Goal: Find specific page/section: Find specific page/section

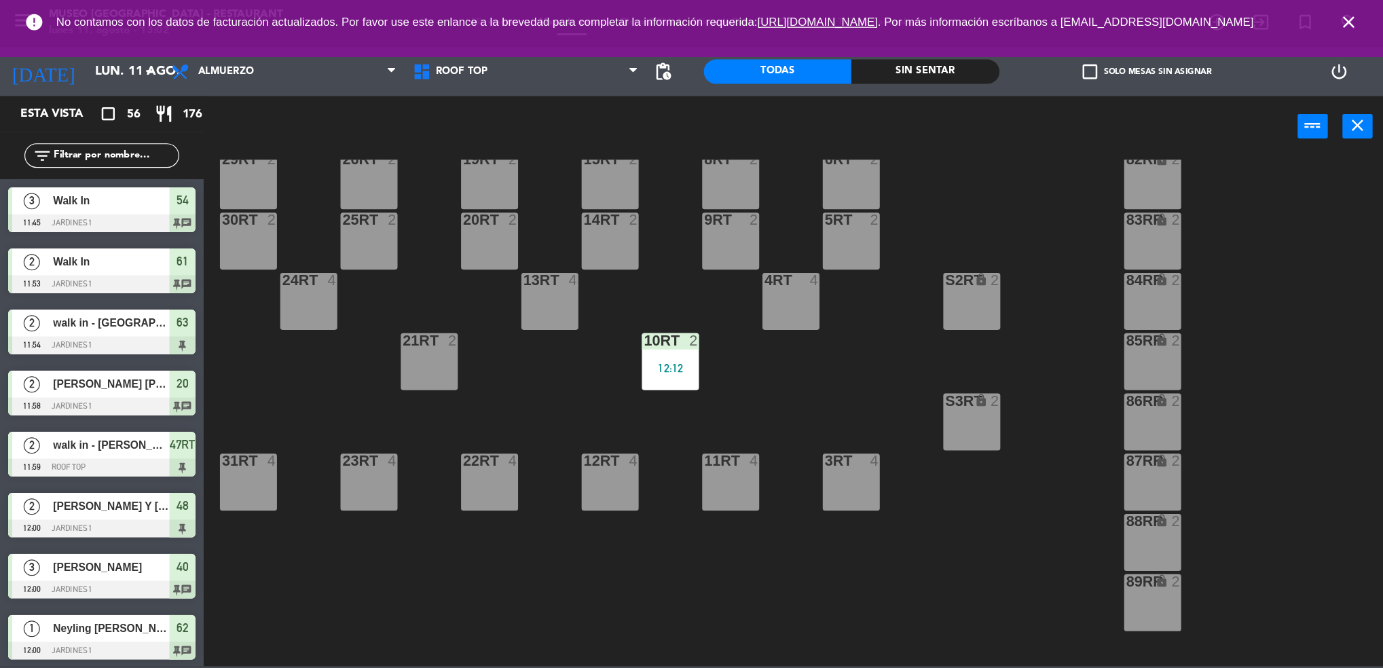
scroll to position [131, 0]
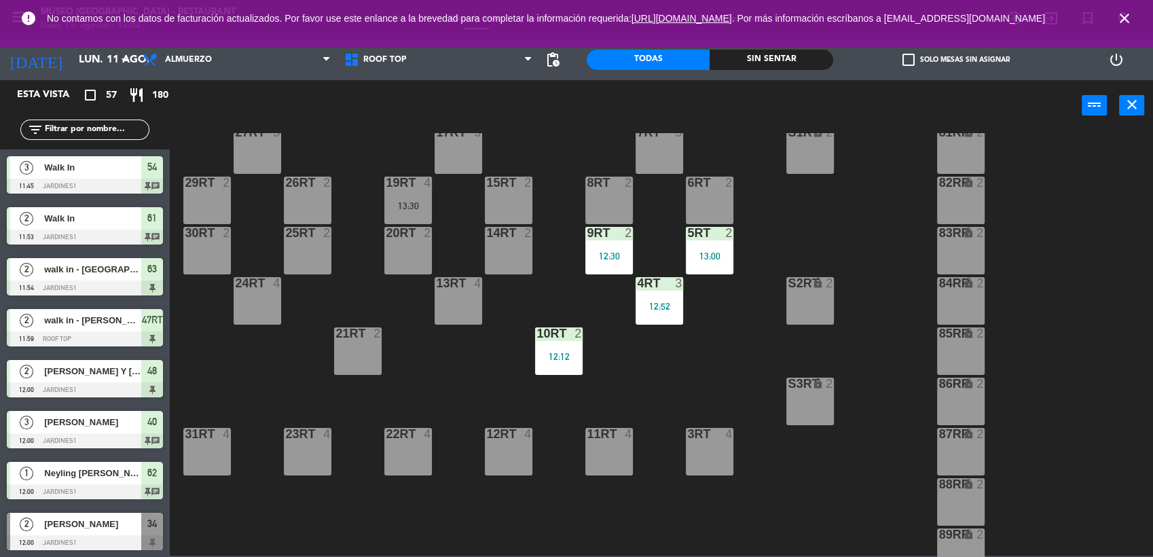
click at [1125, 22] on icon "close" at bounding box center [1124, 18] width 16 height 16
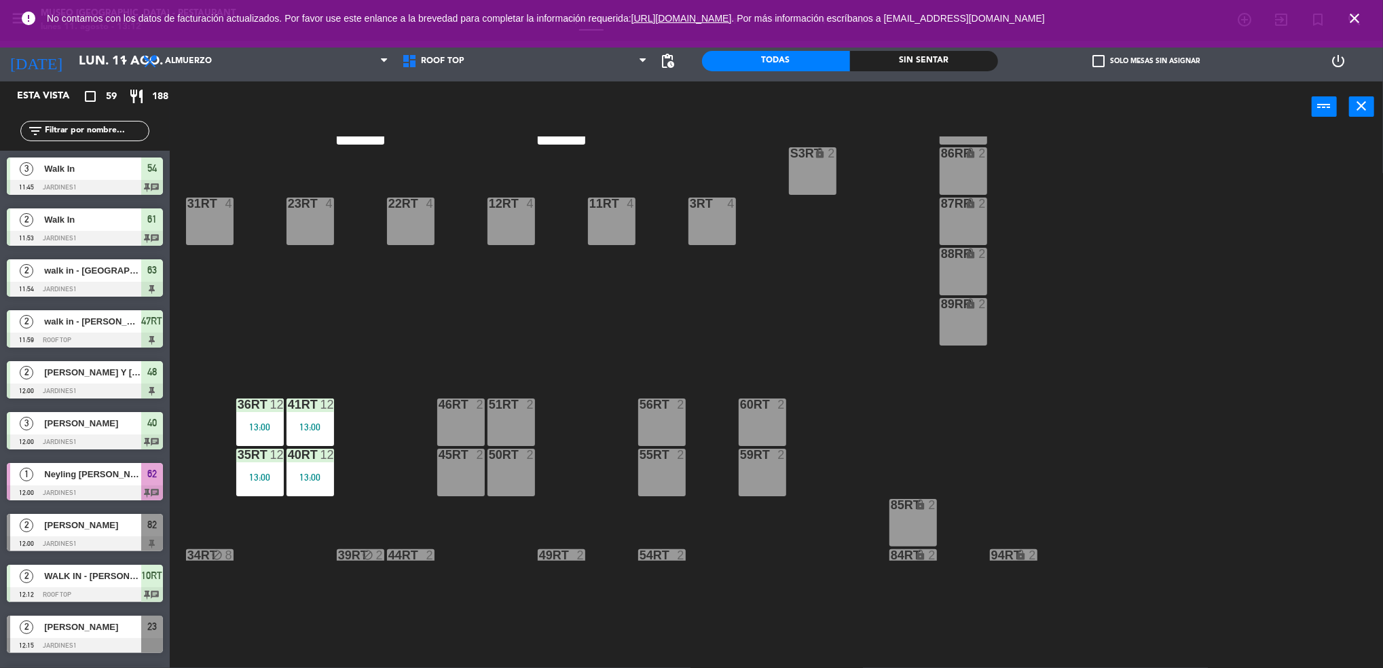
scroll to position [366, 0]
click at [1152, 22] on icon "close" at bounding box center [1355, 18] width 16 height 16
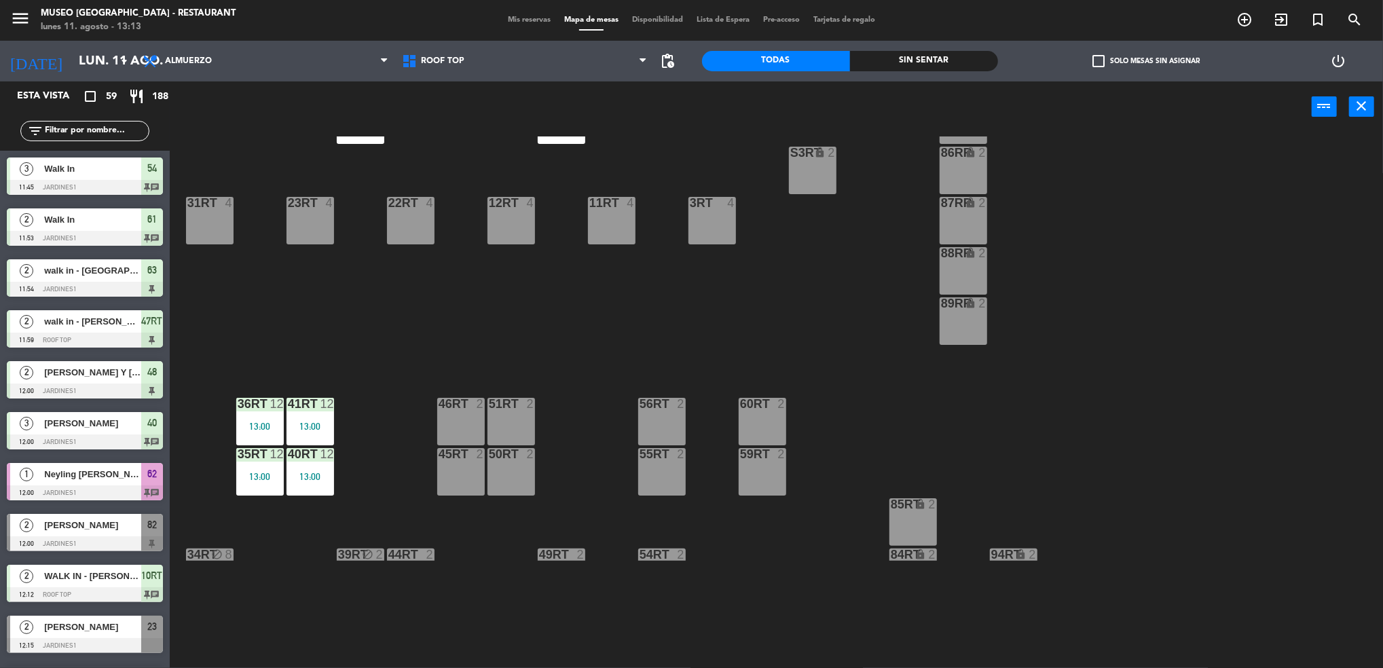
scroll to position [0, 0]
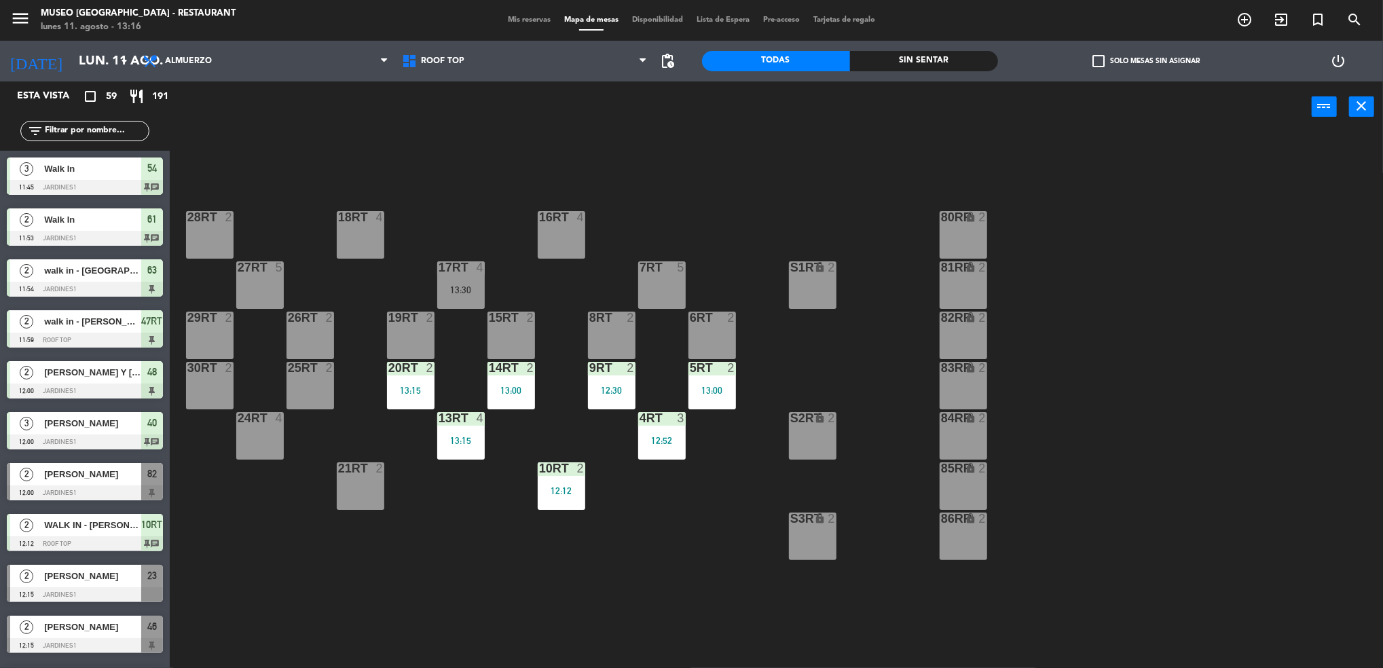
click at [726, 556] on div "power_input close 18RT 4 16RT 4 28RT 2 80RR lock 2 27RT 5 7RT 5 S1RT lock 2 17R…" at bounding box center [691, 374] width 1383 height 587
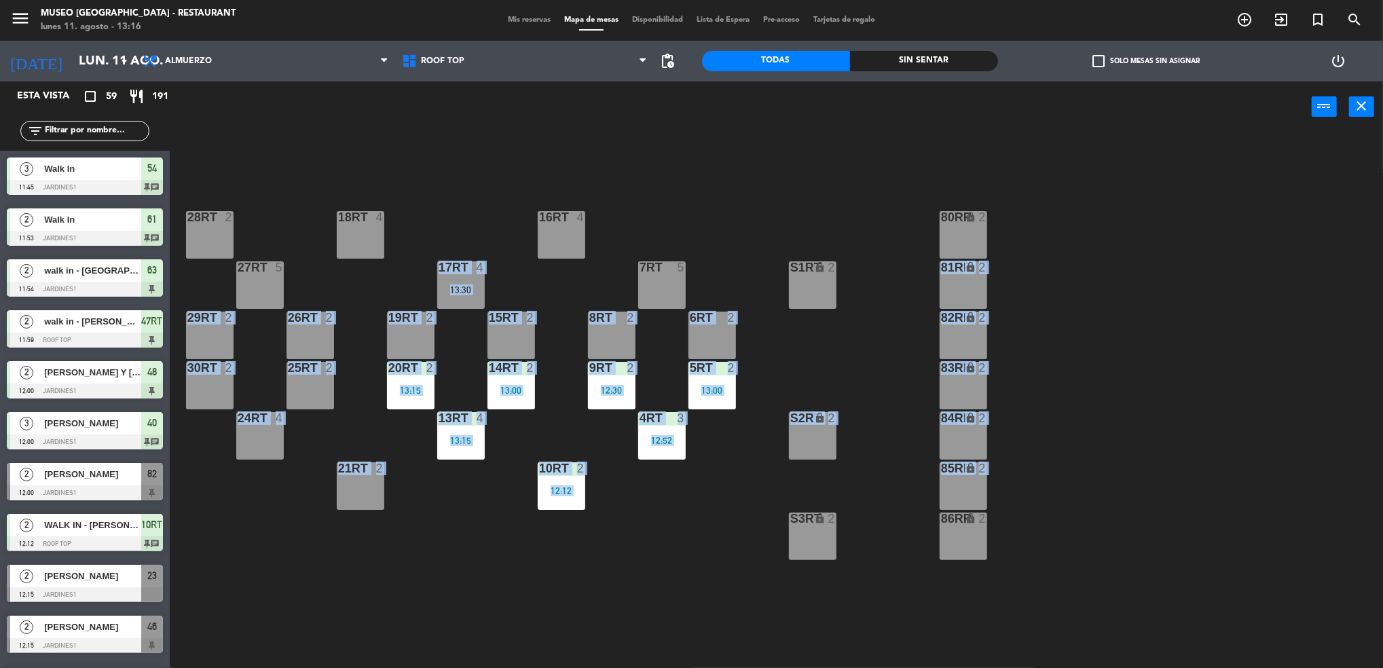
drag, startPoint x: 788, startPoint y: 331, endPoint x: 788, endPoint y: 501, distance: 169.8
click at [788, 501] on div "18RT 4 16RT 4 28RT 2 80RR lock 2 27RT 5 7RT 5 S1RT lock 2 17RT 4 13:30 81RR loc…" at bounding box center [783, 348] width 1200 height 424
drag, startPoint x: 788, startPoint y: 501, endPoint x: 726, endPoint y: 490, distance: 63.5
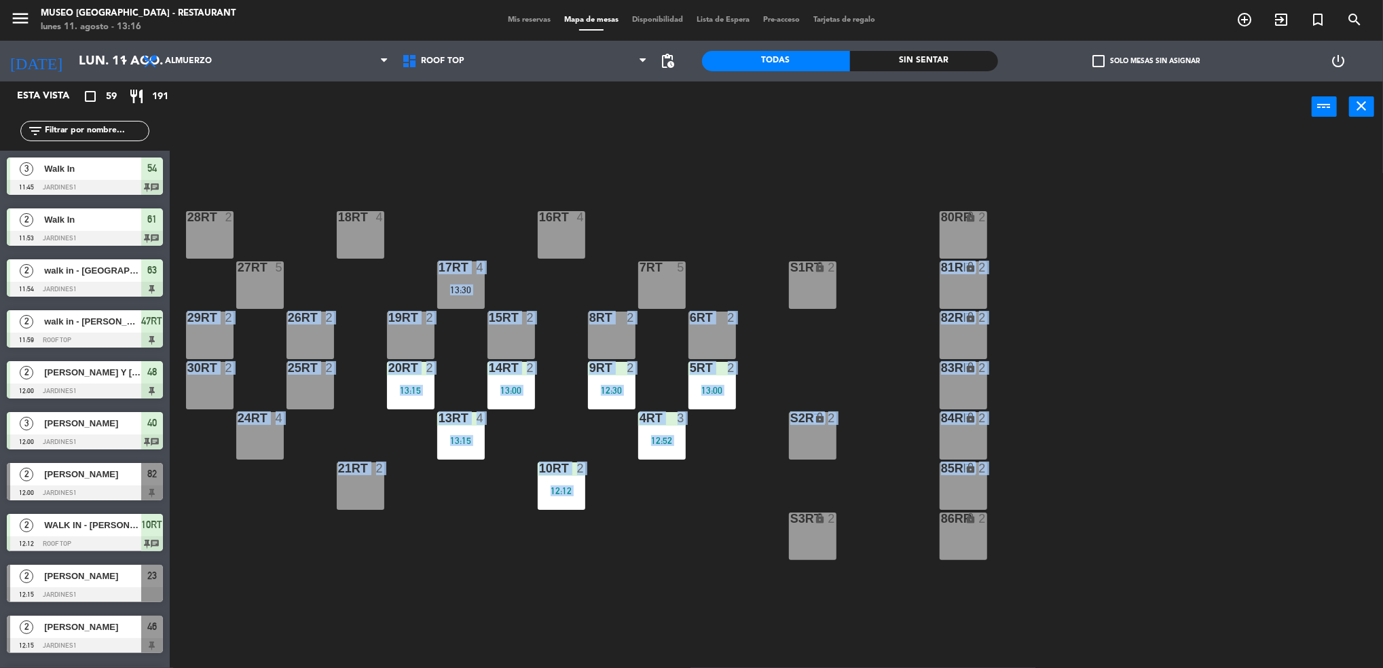
click at [726, 490] on div "18RT 4 16RT 4 28RT 2 80RR lock 2 27RT 5 7RT 5 S1RT lock 2 17RT 4 13:30 81RR loc…" at bounding box center [783, 348] width 1200 height 424
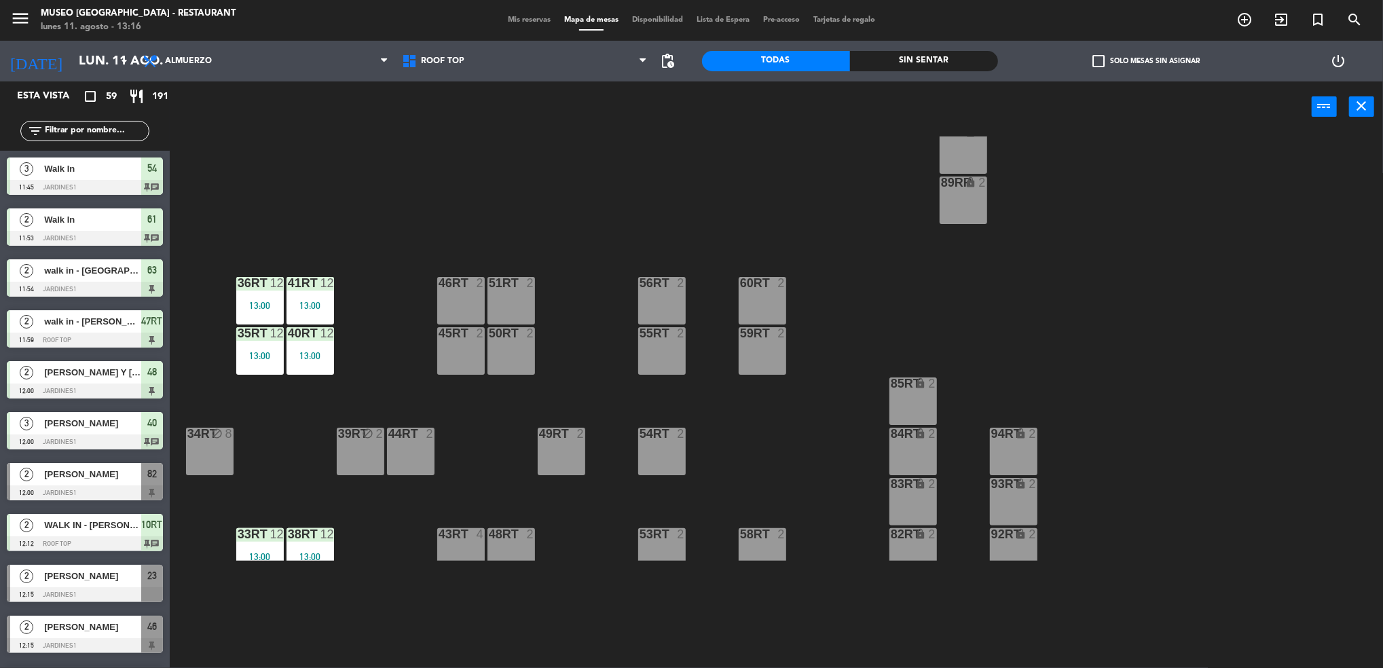
scroll to position [602, 0]
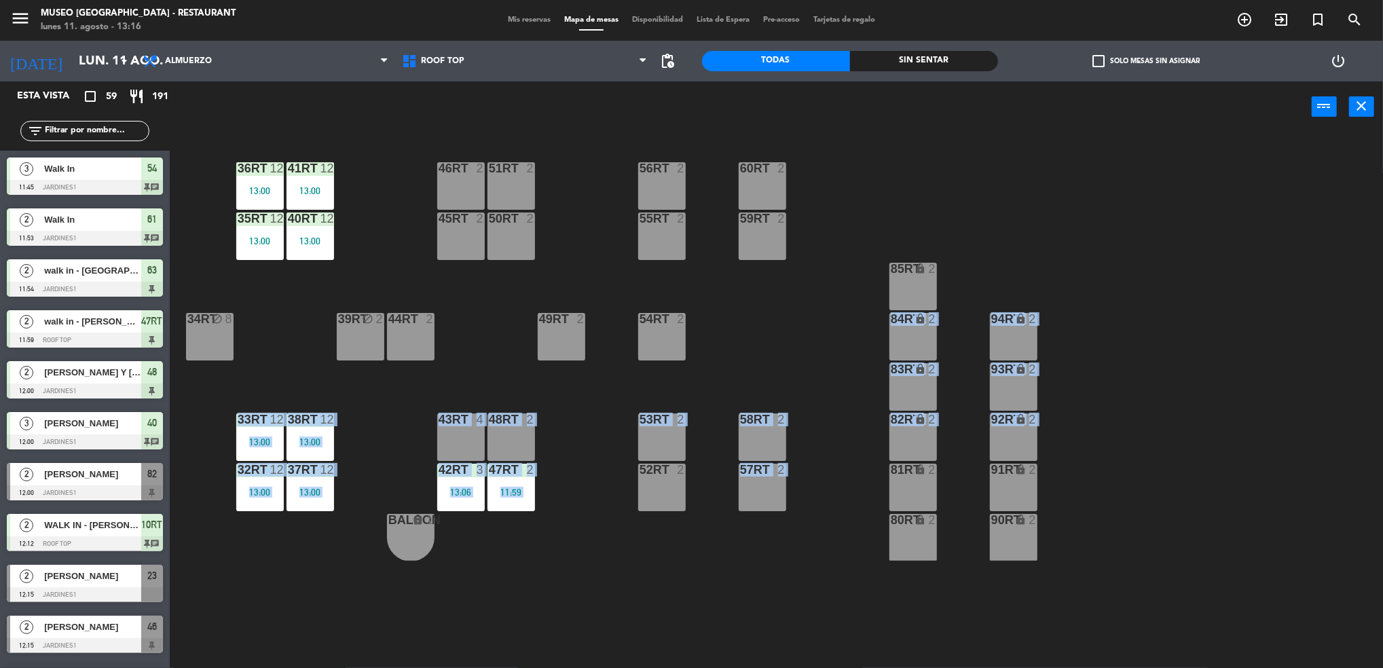
drag, startPoint x: 726, startPoint y: 490, endPoint x: 742, endPoint y: 348, distance: 142.8
click at [742, 348] on div "18RT 4 16RT 4 28RT 2 80RR lock 2 27RT 5 7RT 5 S1RT lock 2 17RT 4 13:30 81RR loc…" at bounding box center [783, 348] width 1200 height 424
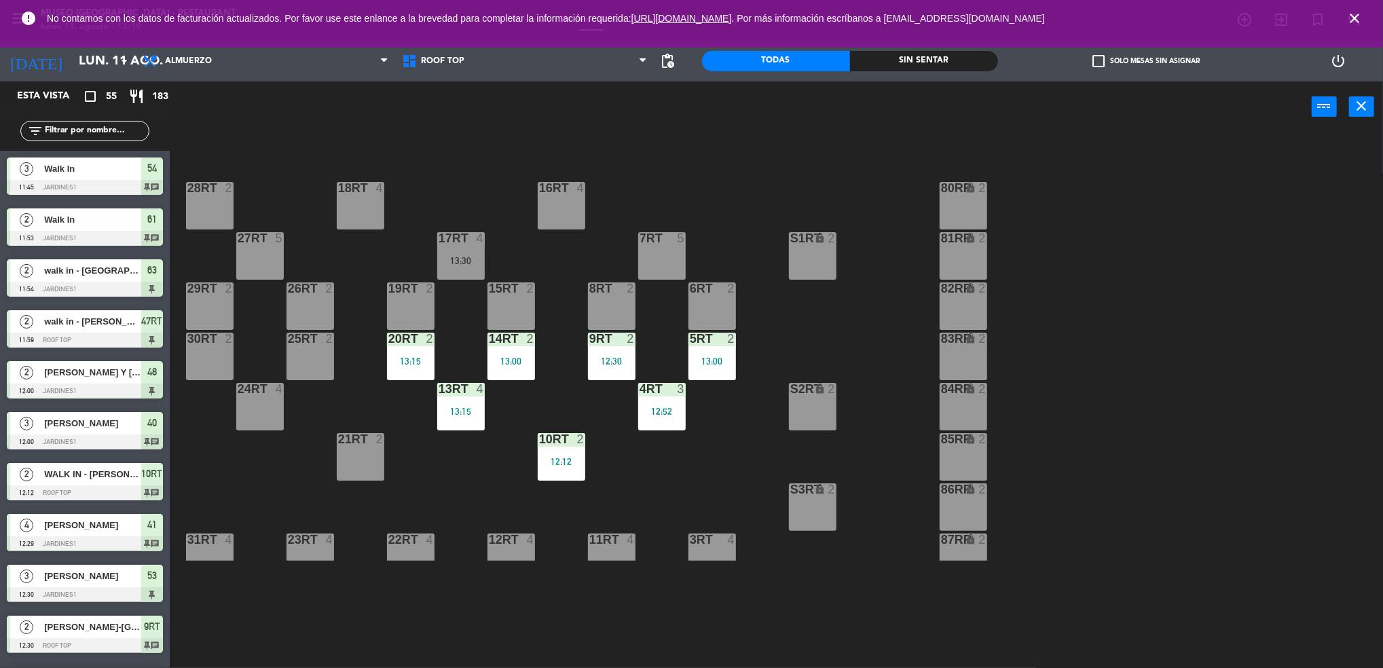
scroll to position [0, 0]
